Goal: Task Accomplishment & Management: Use online tool/utility

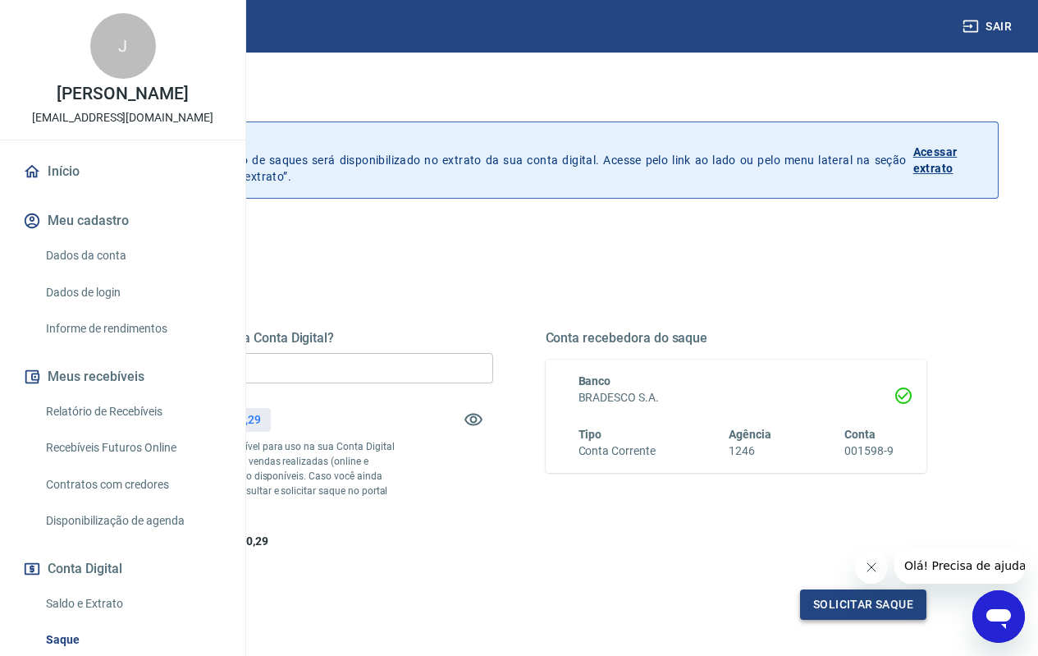
click at [867, 620] on button "Solicitar saque" at bounding box center [863, 604] width 126 height 30
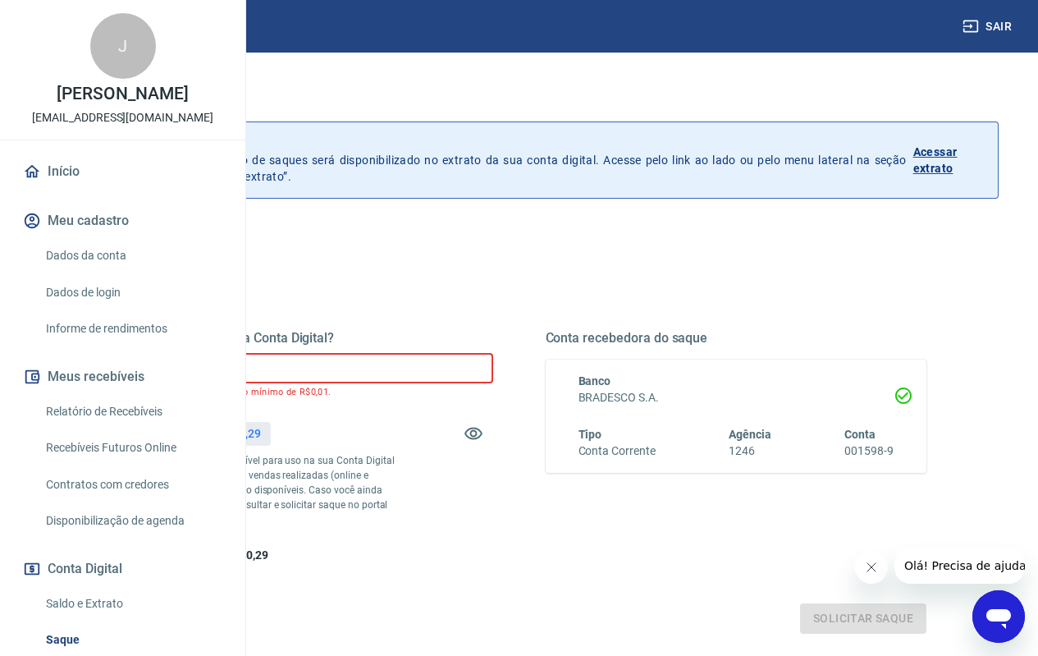
click at [368, 364] on input "R$ 0,00" at bounding box center [303, 368] width 382 height 30
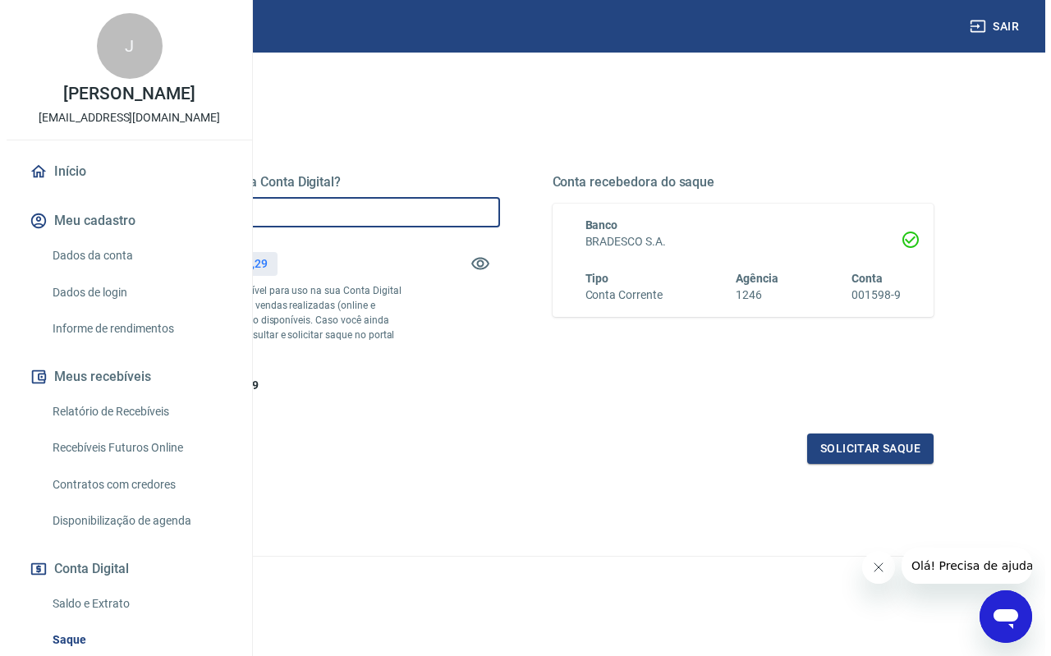
scroll to position [103, 0]
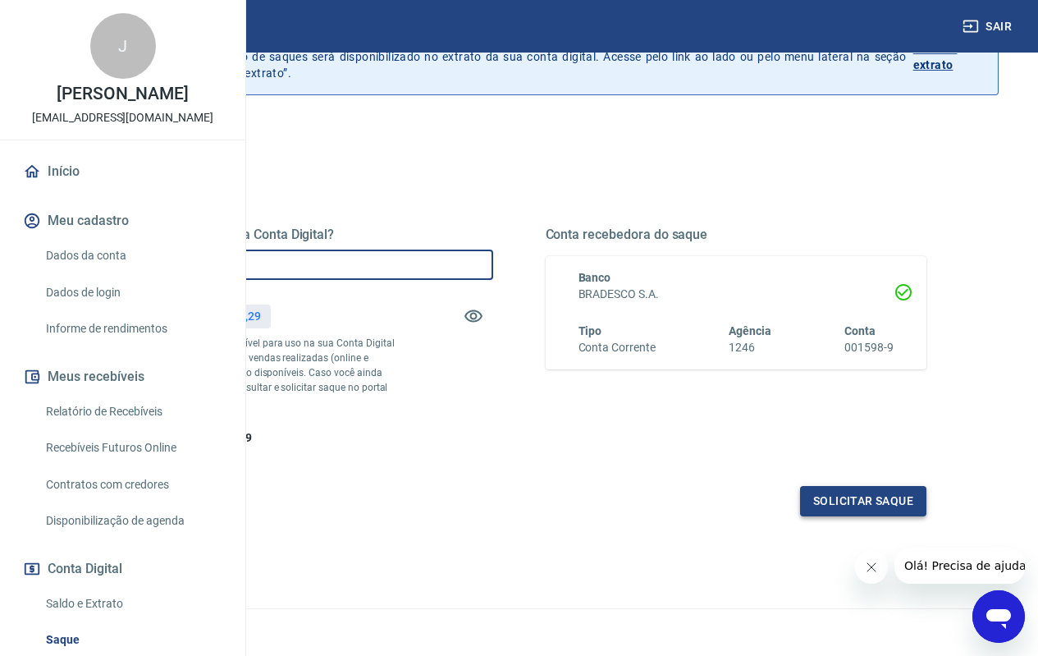
type input "R$ 1.610,00"
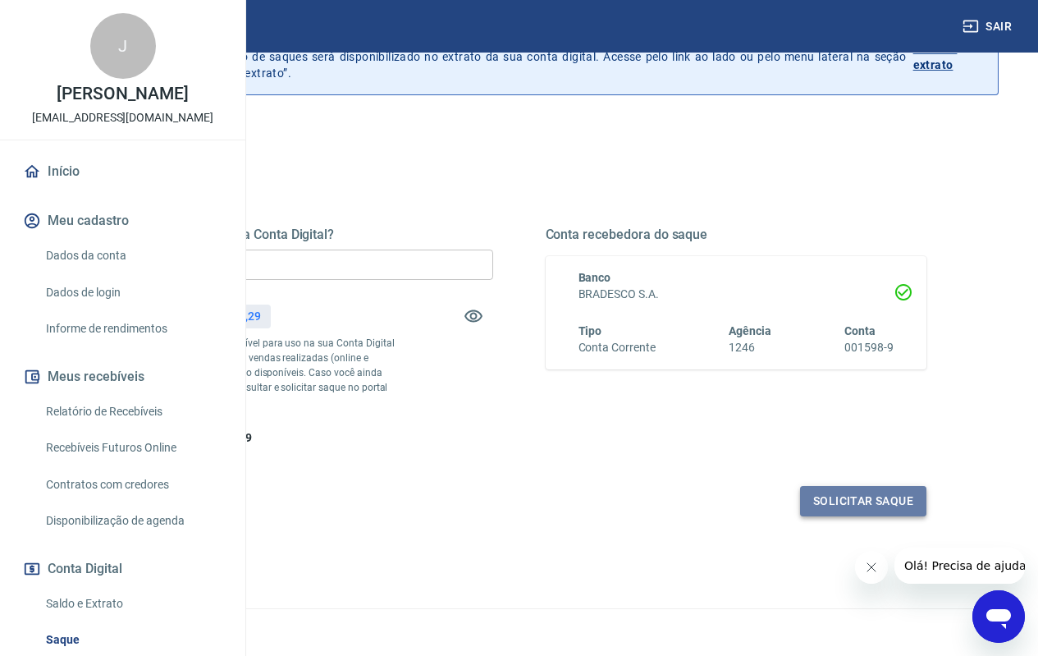
click at [860, 516] on button "Solicitar saque" at bounding box center [863, 501] width 126 height 30
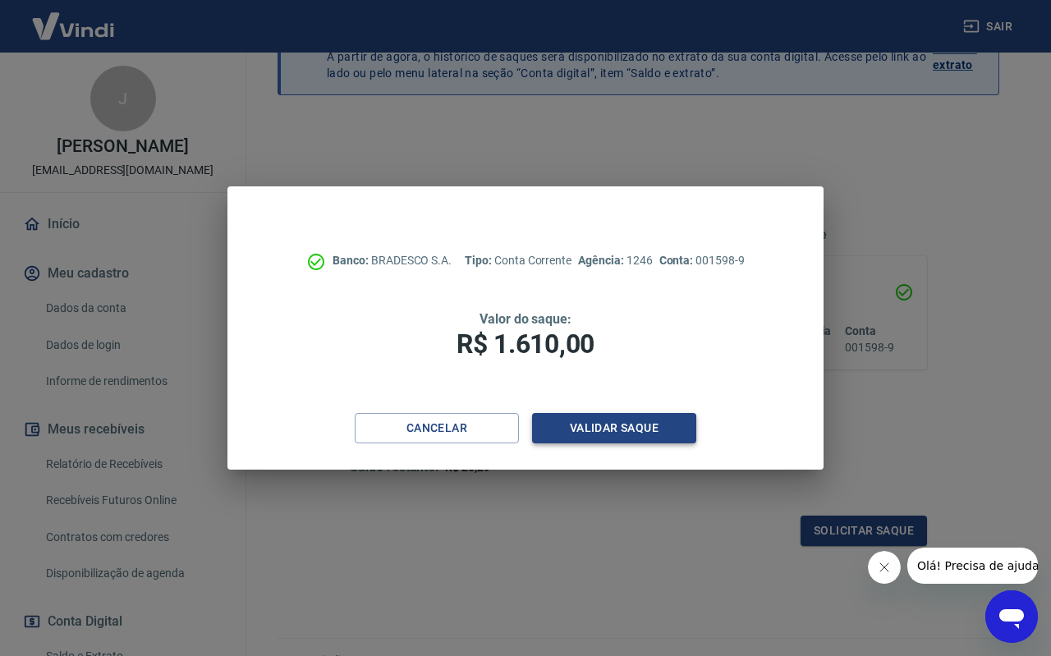
click at [592, 427] on button "Validar saque" at bounding box center [614, 428] width 164 height 30
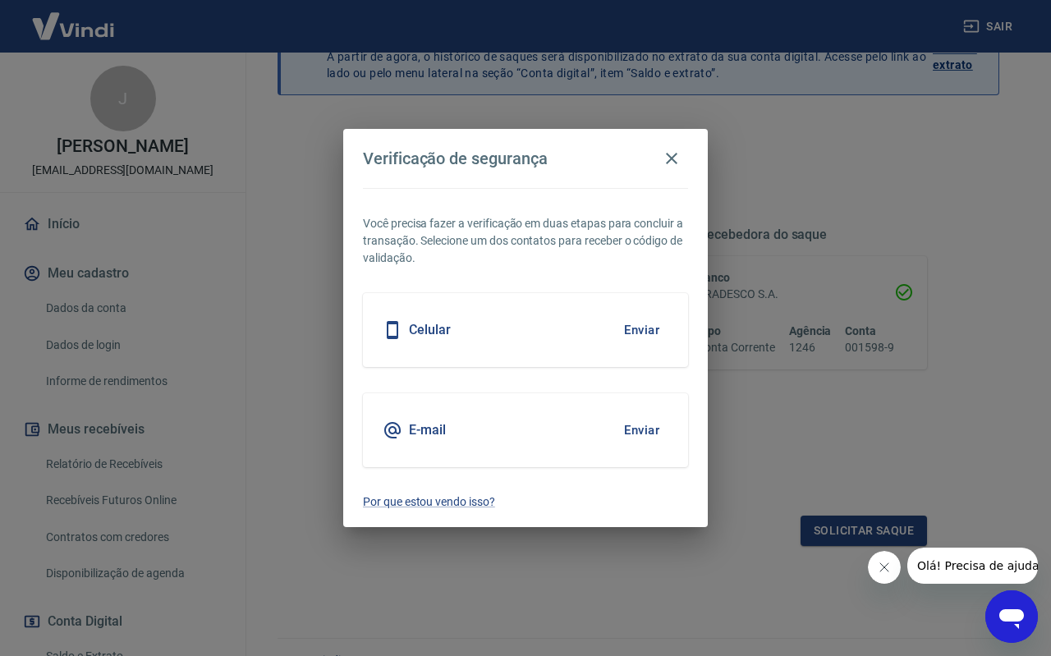
click at [483, 323] on div "Celular Enviar" at bounding box center [525, 330] width 325 height 74
click at [638, 329] on button "Enviar" at bounding box center [641, 330] width 53 height 34
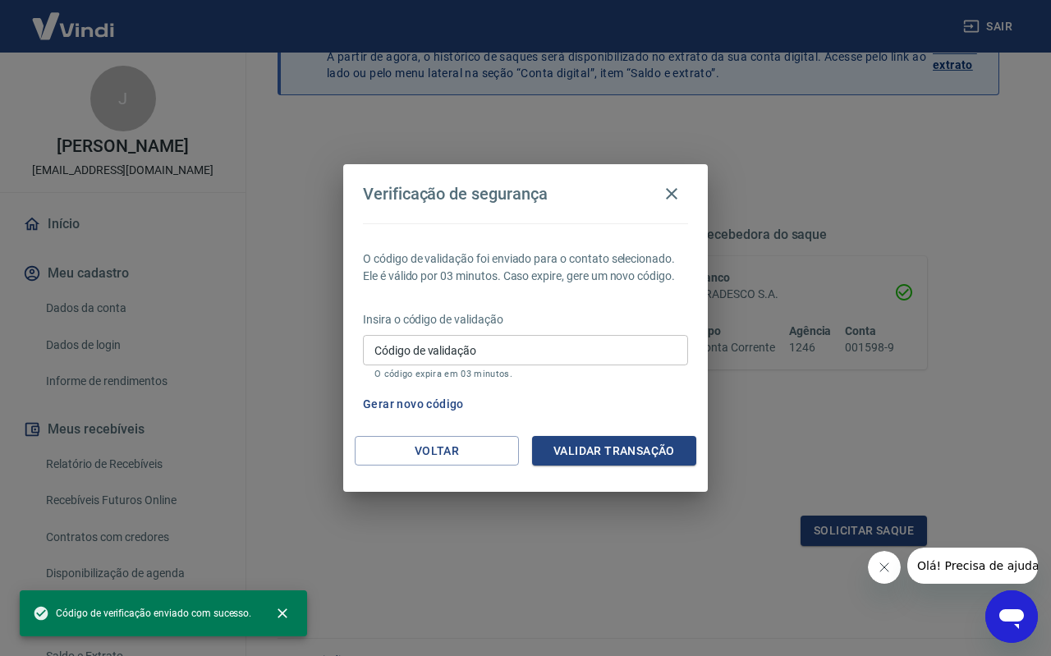
click at [520, 355] on input "Código de validação" at bounding box center [525, 350] width 325 height 30
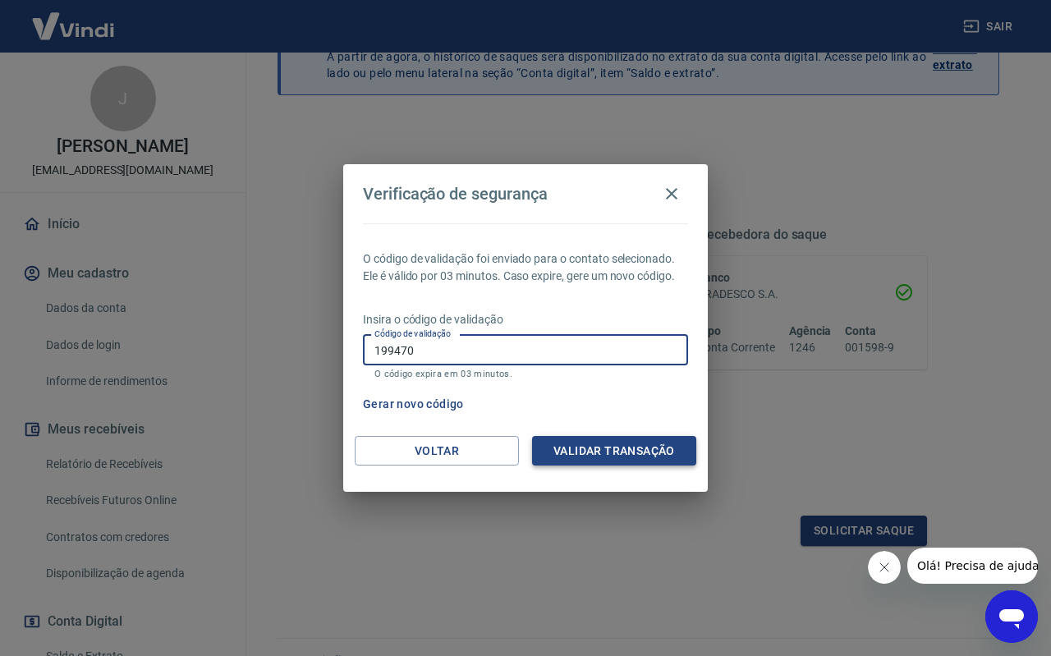
type input "199470"
click at [620, 444] on button "Validar transação" at bounding box center [614, 451] width 164 height 30
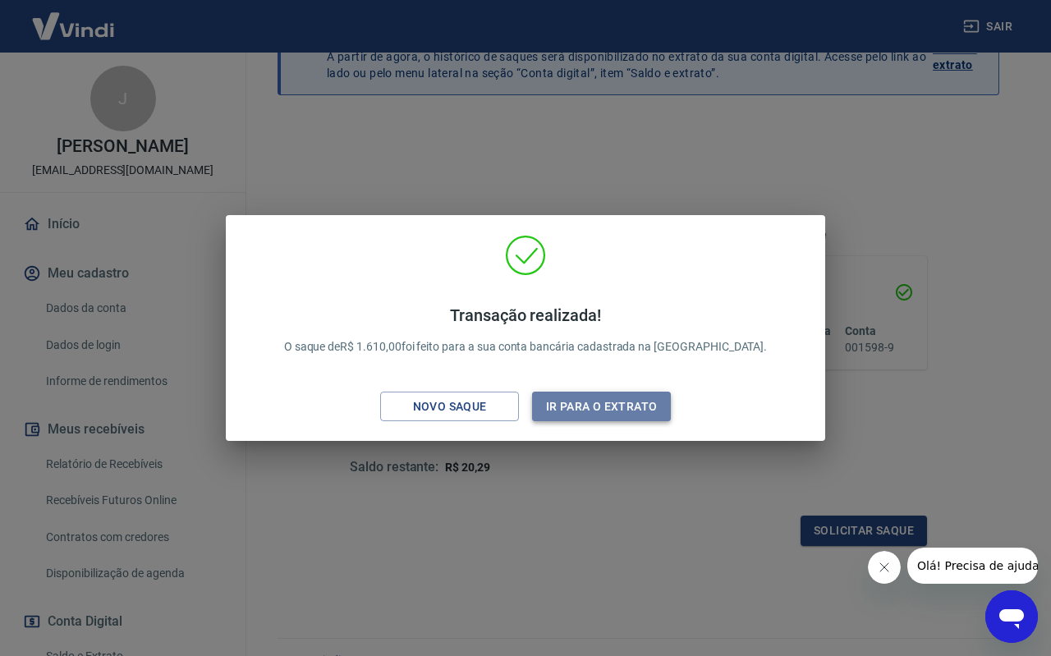
click at [575, 406] on button "Ir para o extrato" at bounding box center [601, 407] width 139 height 30
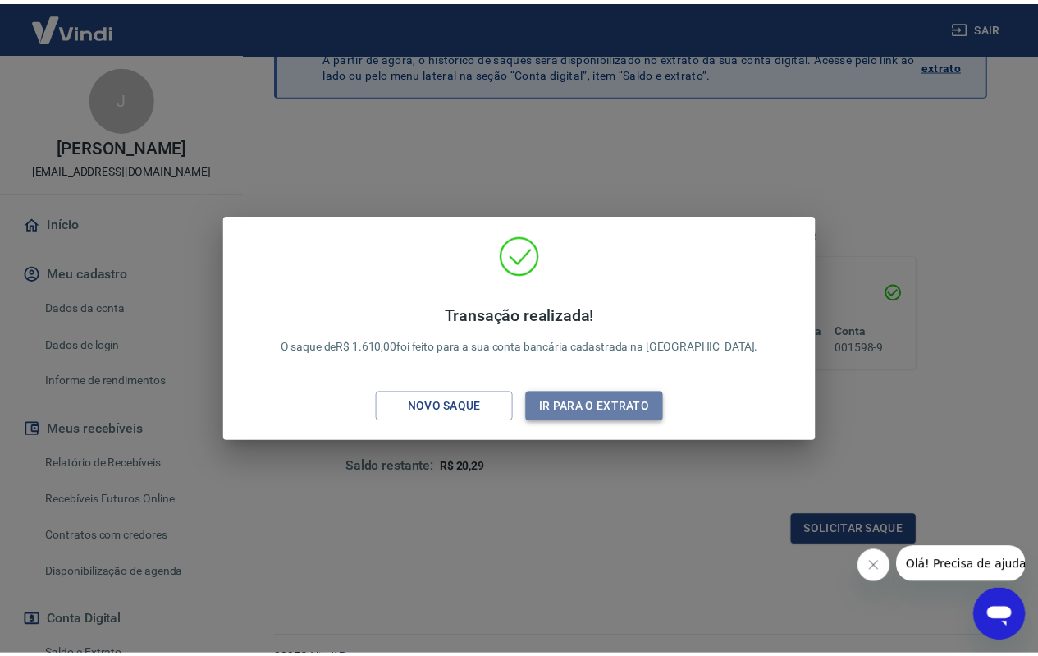
scroll to position [123, 0]
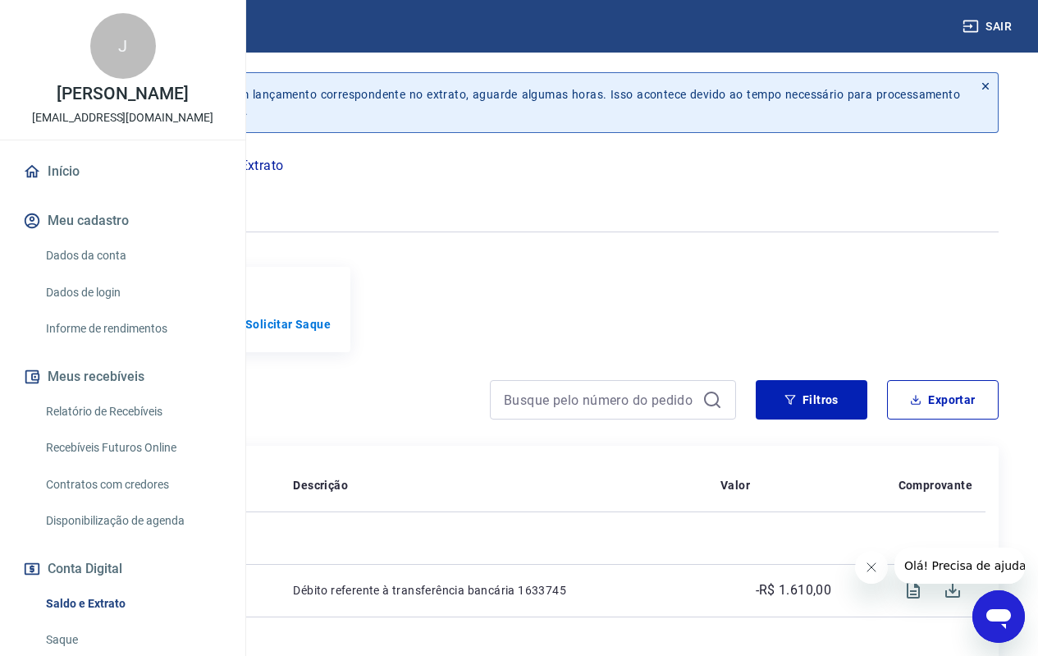
click at [85, 34] on img at bounding box center [73, 26] width 107 height 50
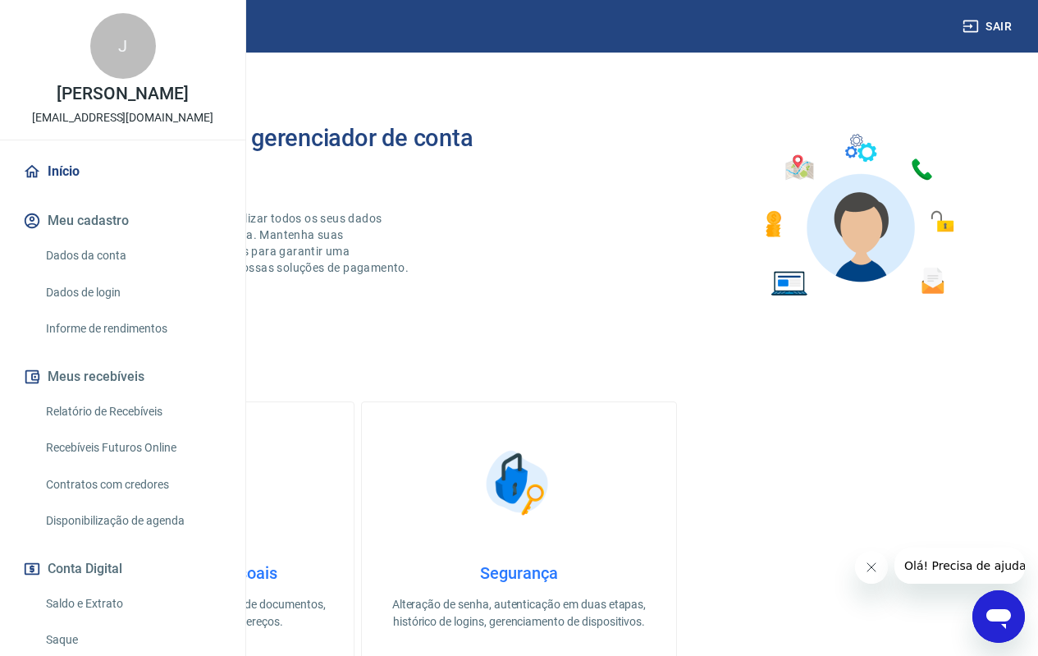
scroll to position [201, 0]
